Goal: Navigation & Orientation: Find specific page/section

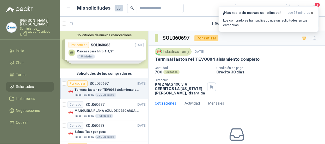
scroll to position [1, 0]
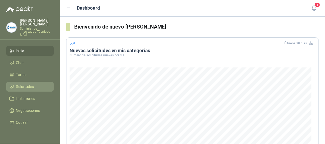
click at [33, 84] on span "Solicitudes" at bounding box center [25, 87] width 18 height 6
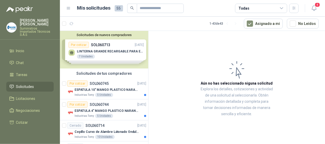
scroll to position [52, 0]
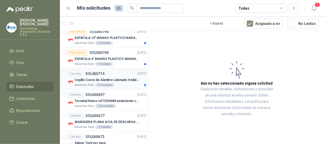
click at [118, 80] on p "Cepillo Curvo de Alambre Látonado Ondulado con Mango Truper" at bounding box center [106, 80] width 65 height 5
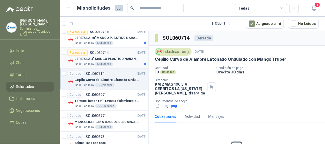
click at [123, 61] on div "ESPATULA 4" MANGO PLASTICO NARANJA MARCA TRUPPER" at bounding box center [110, 59] width 72 height 6
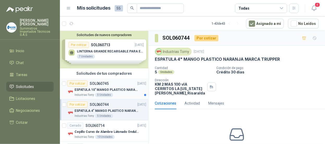
click at [121, 85] on div "Por cotizar SOL060745 14/10/25" at bounding box center [106, 84] width 79 height 6
